Goal: Information Seeking & Learning: Learn about a topic

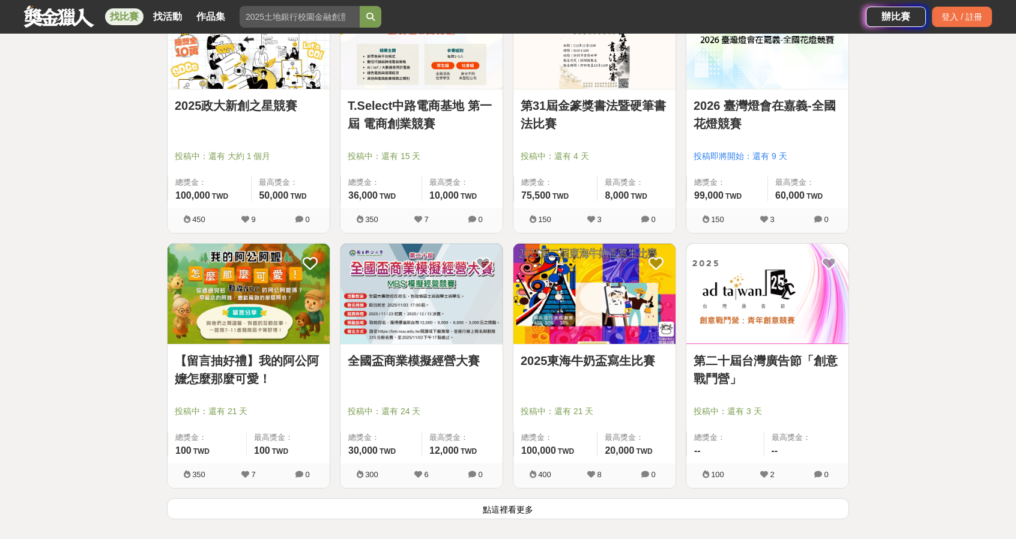
scroll to position [8943, 0]
click at [650, 499] on button "點這裡看更多" at bounding box center [508, 508] width 682 height 21
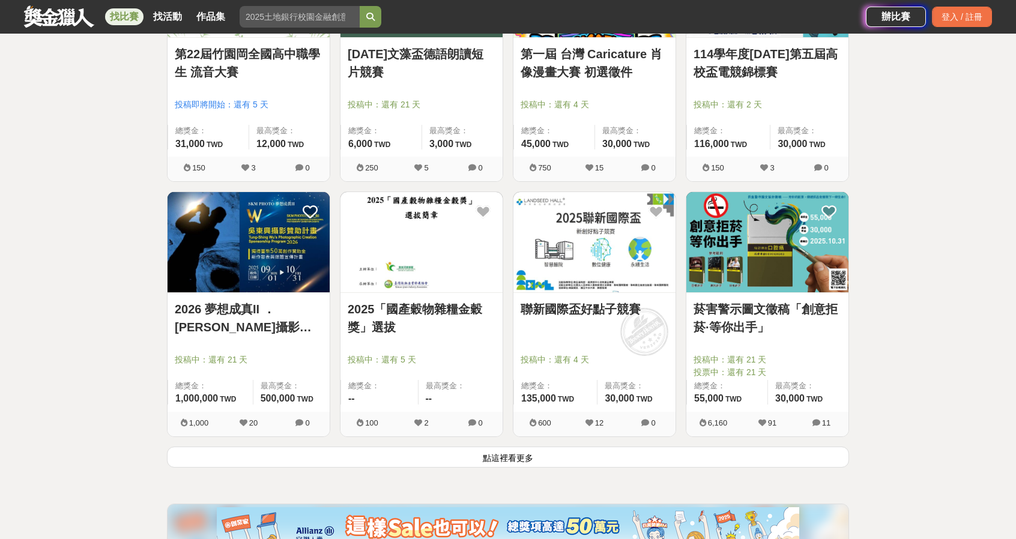
scroll to position [10526, 0]
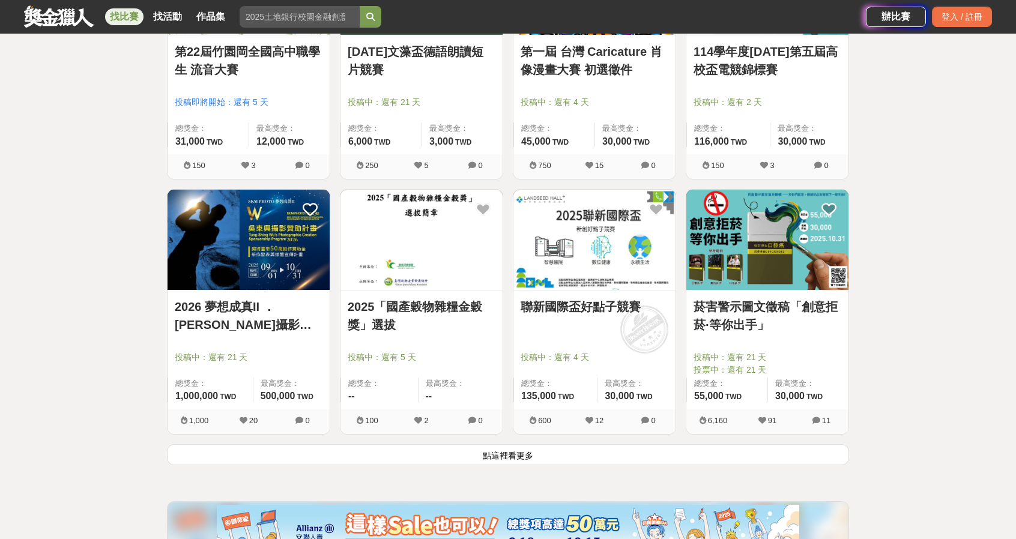
click at [527, 444] on button "點這裡看更多" at bounding box center [508, 454] width 682 height 21
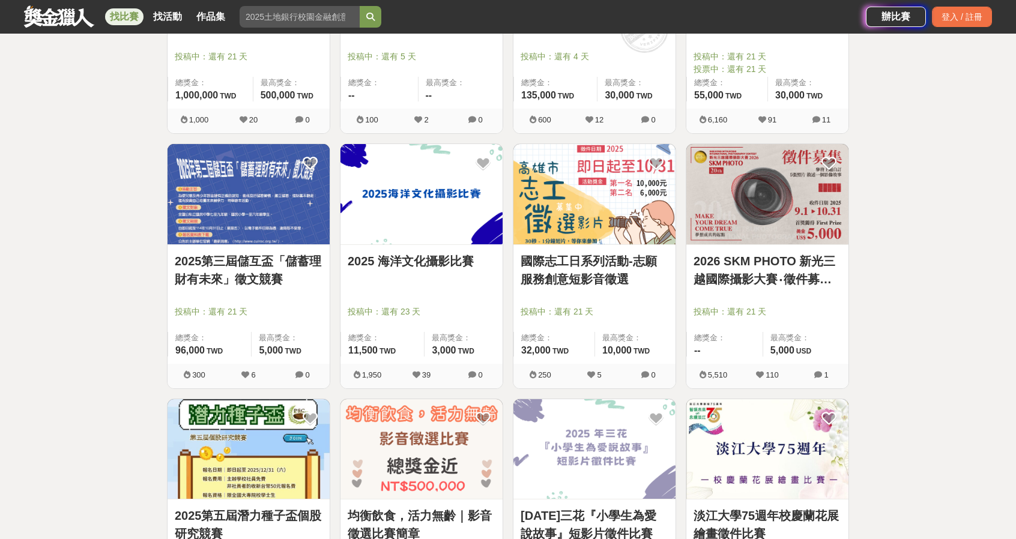
scroll to position [10829, 0]
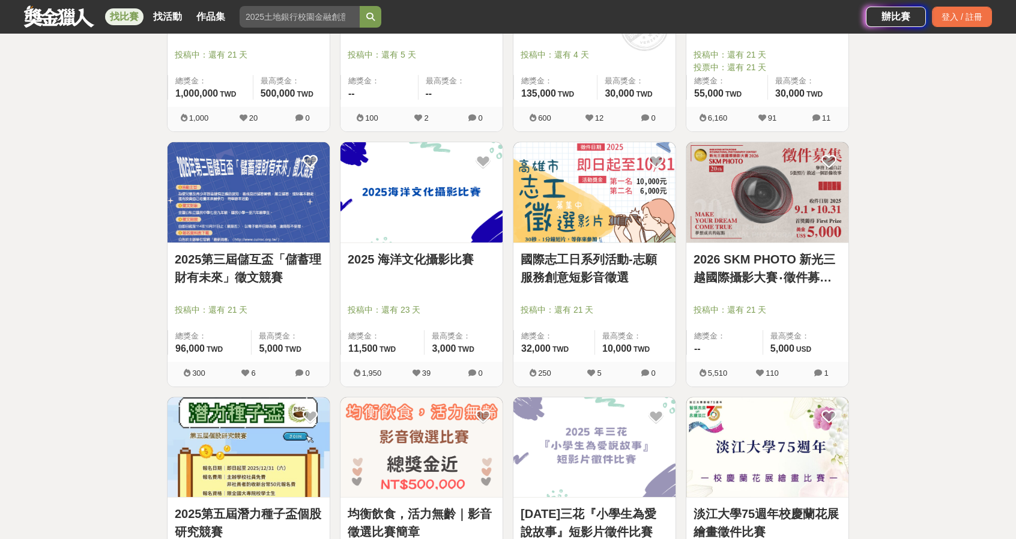
click at [477, 397] on img at bounding box center [421, 447] width 162 height 100
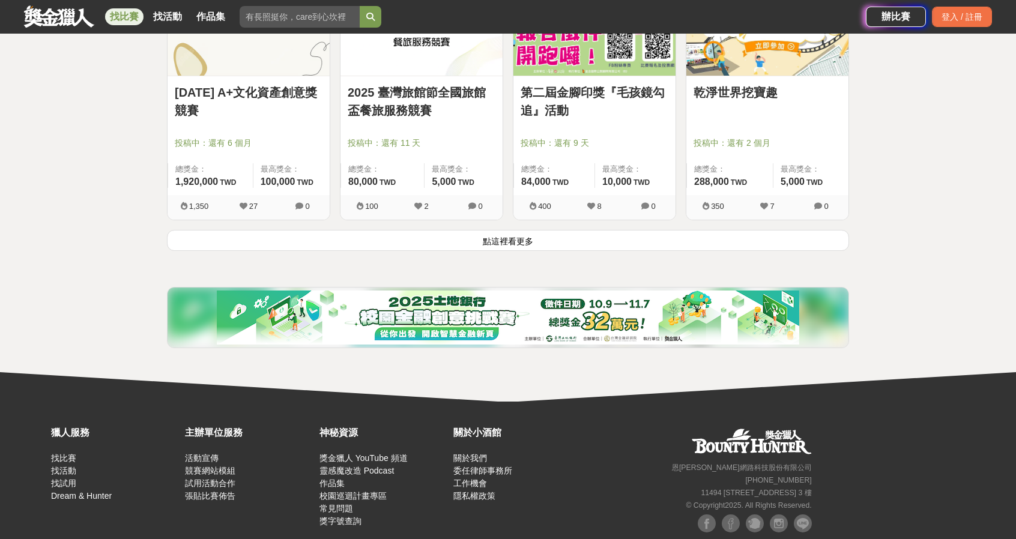
scroll to position [12271, 0]
click at [489, 229] on button "點這裡看更多" at bounding box center [508, 239] width 682 height 21
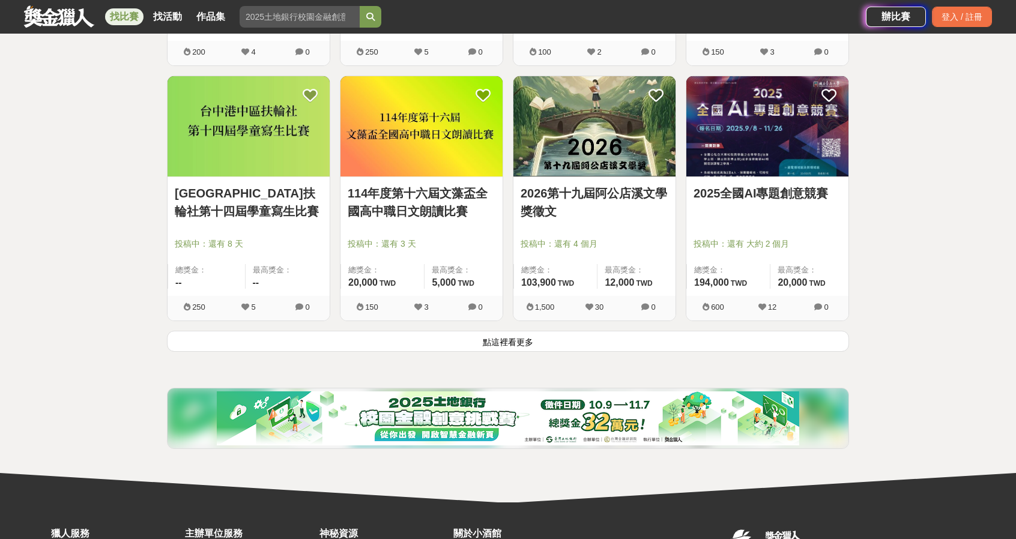
scroll to position [13700, 0]
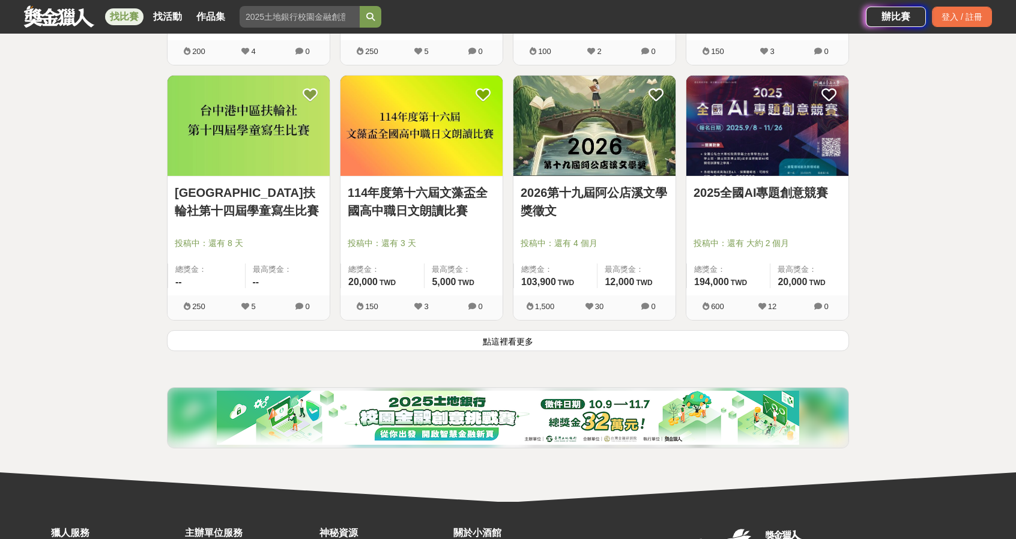
click at [522, 330] on button "點這裡看更多" at bounding box center [508, 340] width 682 height 21
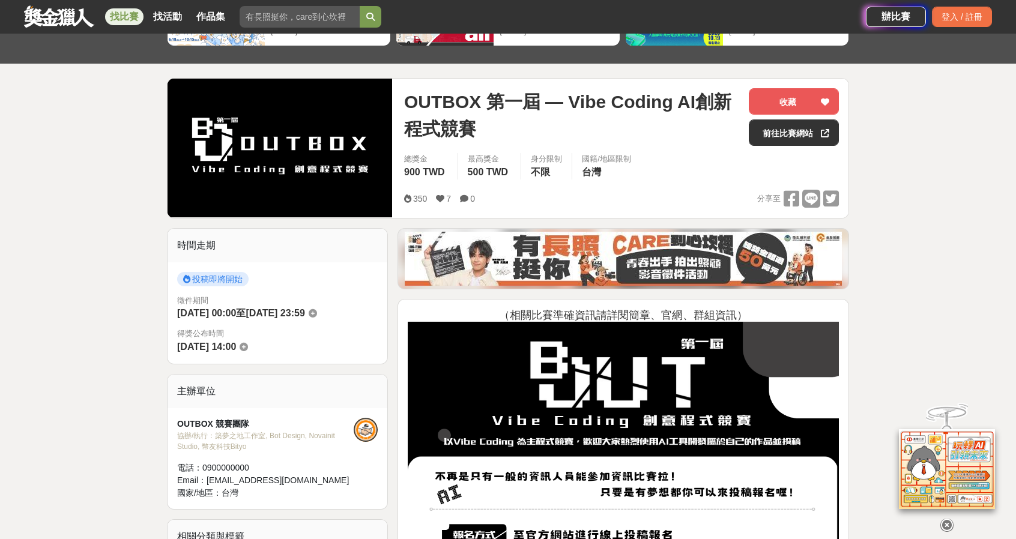
scroll to position [104, 0]
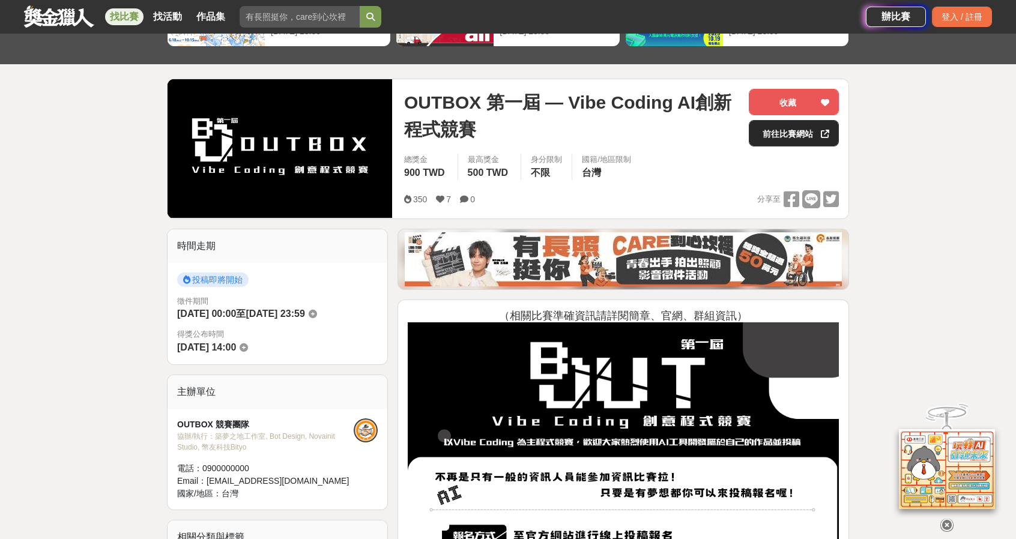
click at [800, 130] on link "前往比賽網站" at bounding box center [794, 133] width 90 height 26
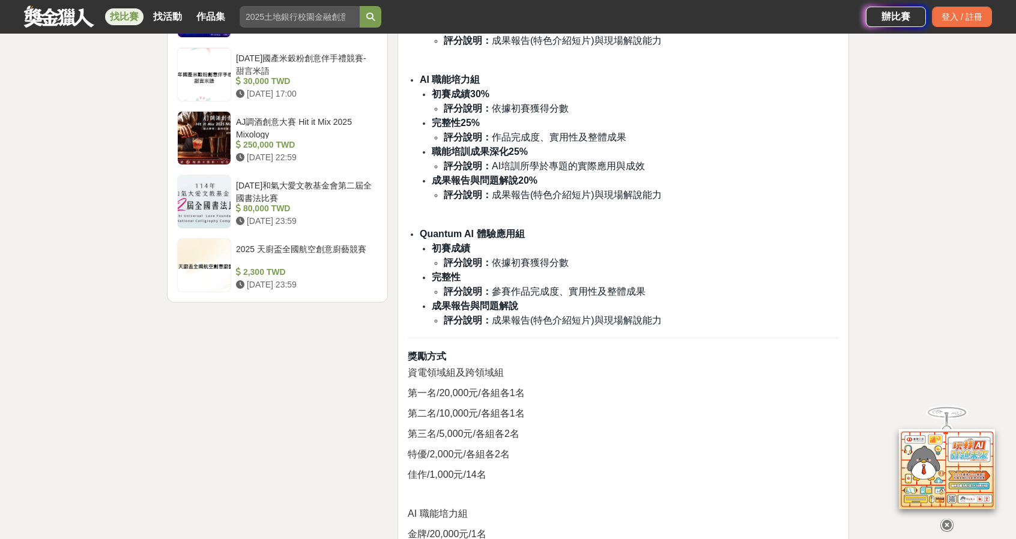
scroll to position [1569, 0]
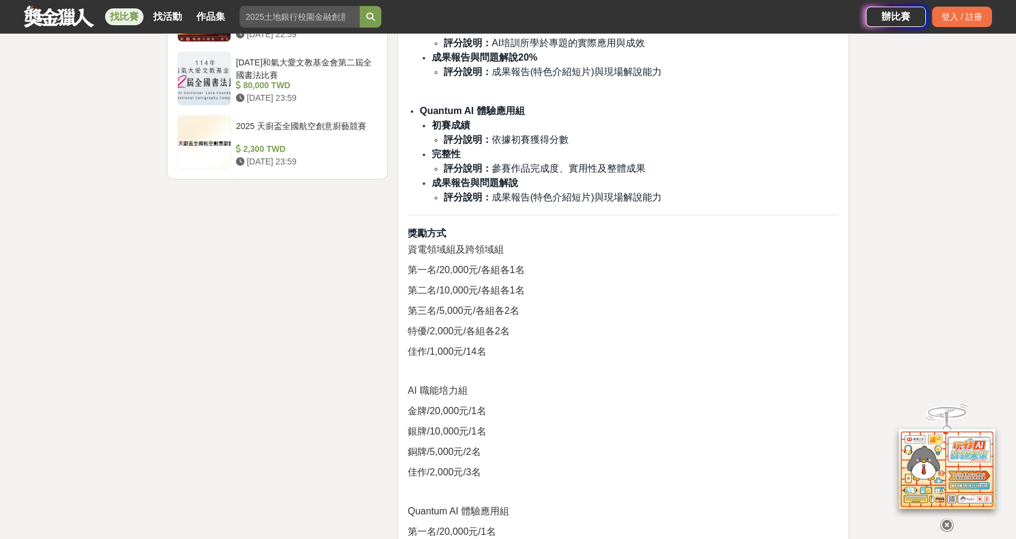
scroll to position [1666, 0]
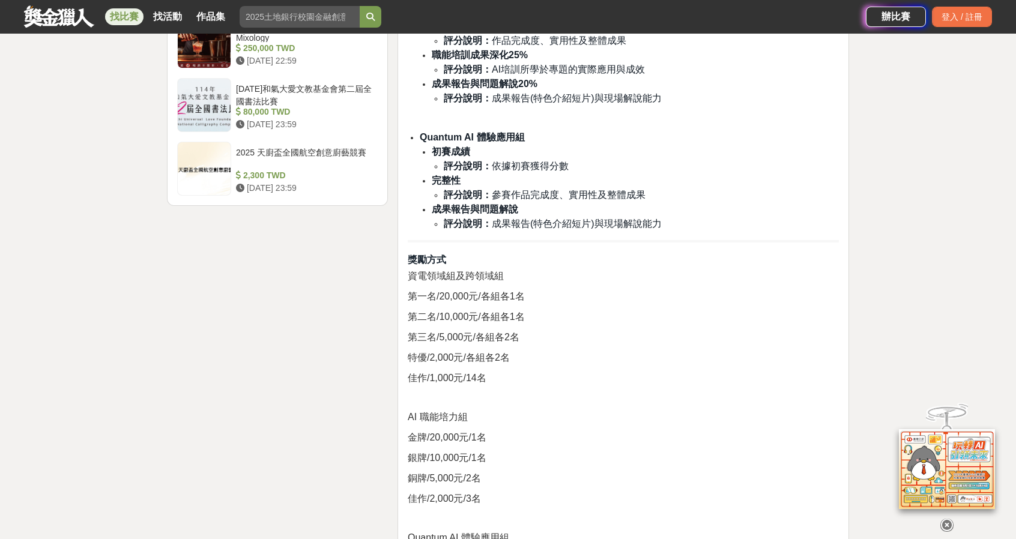
click at [630, 267] on div "競賽組別與參賽資格 各組每組成員為2至6人，採團體報名，可跨校組隊，每人限報一組，請勿重複報名。 全國公私立大專校院具學籍之在學學生(包含學士班、碩士班及博士…" at bounding box center [623, 9] width 431 height 2364
